Goal: Use online tool/utility: Utilize a website feature to perform a specific function

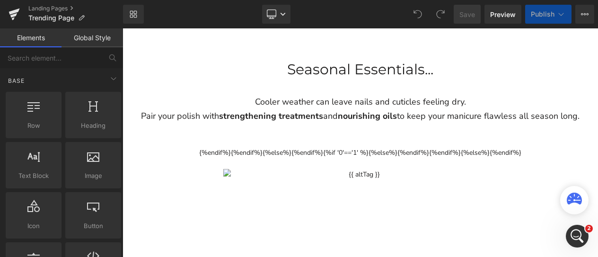
scroll to position [1657, 0]
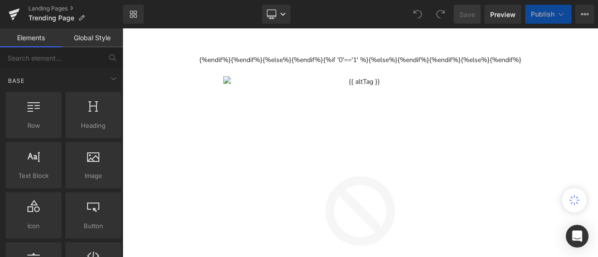
scroll to position [710, 0]
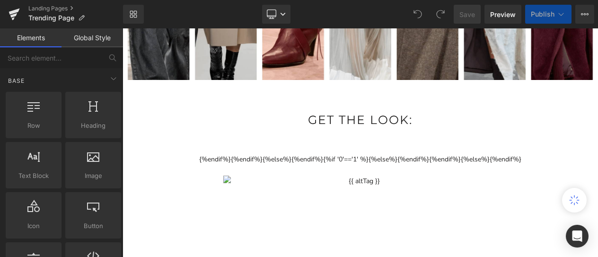
drag, startPoint x: 463, startPoint y: 152, endPoint x: 481, endPoint y: 80, distance: 74.1
click at [422, 16] on icon at bounding box center [418, 14] width 8 height 8
click at [444, 7] on span at bounding box center [440, 14] width 19 height 19
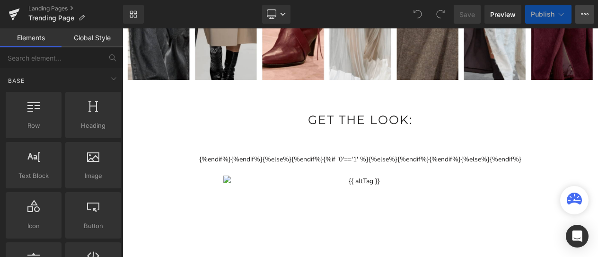
click at [591, 11] on button "View Live Page View with current Template Save Template to Library Schedule Pub…" at bounding box center [585, 14] width 19 height 19
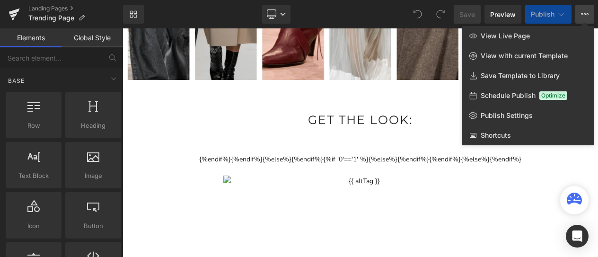
click at [157, 142] on div at bounding box center [361, 142] width 476 height 229
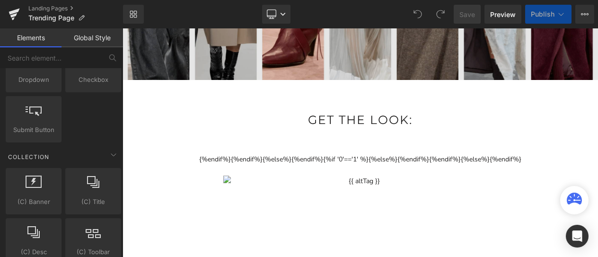
scroll to position [1325, 0]
